Goal: Information Seeking & Learning: Find specific fact

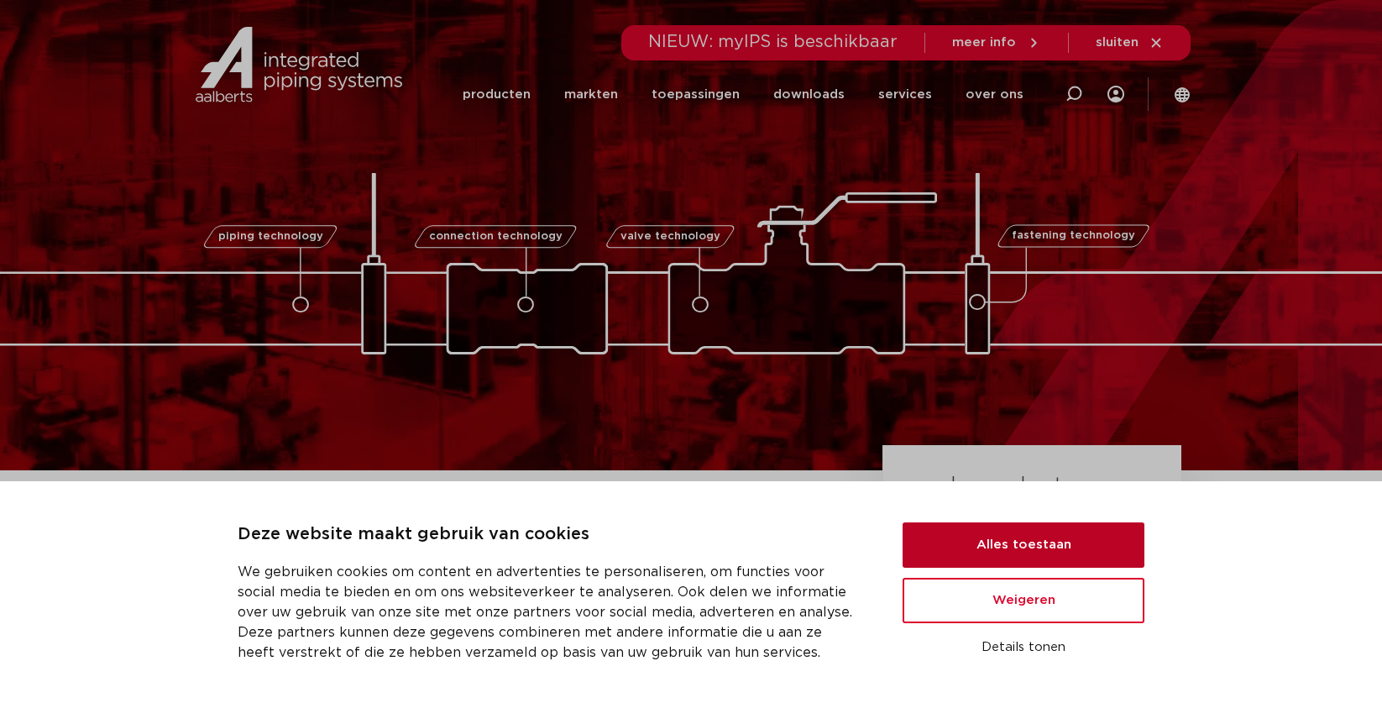
click at [949, 543] on button "Alles toestaan" at bounding box center [1023, 544] width 242 height 45
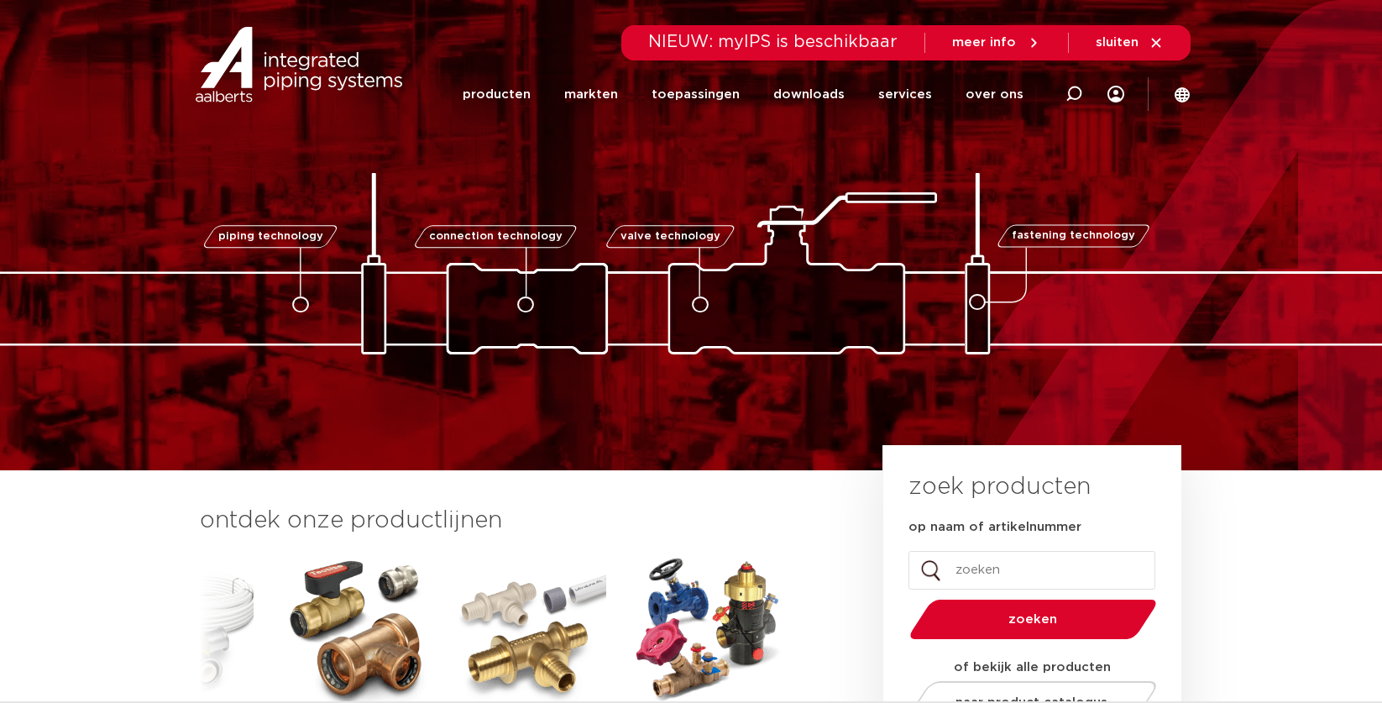
click at [947, 572] on input "op naam of artikelnummer" at bounding box center [1031, 570] width 247 height 39
type input "T knel 28-22-15"
click at [903, 598] on button "zoeken" at bounding box center [1033, 619] width 260 height 43
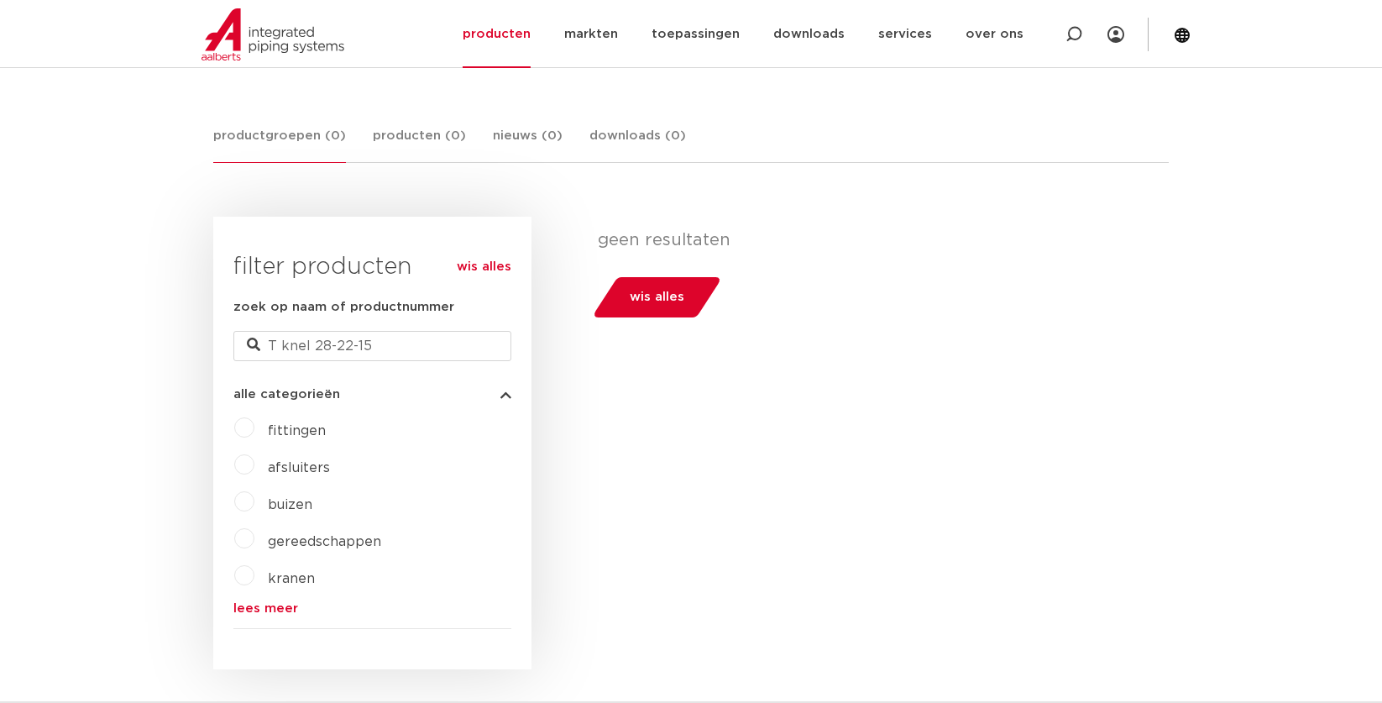
scroll to position [281, 0]
click at [254, 426] on label "fittingen" at bounding box center [289, 424] width 71 height 27
